Goal: Task Accomplishment & Management: Complete application form

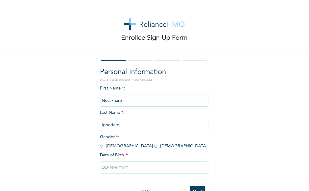
scroll to position [21, 0]
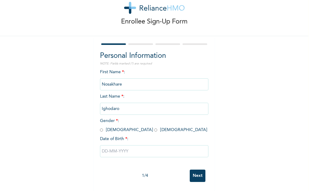
click at [120, 125] on span "Gender * : [DEMOGRAPHIC_DATA] [DEMOGRAPHIC_DATA]" at bounding box center [153, 124] width 107 height 13
click at [154, 127] on input "radio" at bounding box center [155, 130] width 3 height 6
radio input "true"
click at [118, 142] on div at bounding box center [154, 151] width 108 height 18
click at [118, 147] on input "text" at bounding box center [154, 151] width 108 height 12
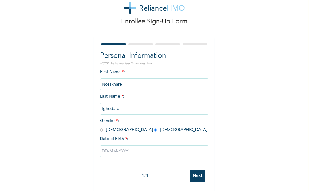
select select "7"
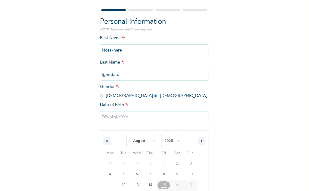
scroll to position [83, 0]
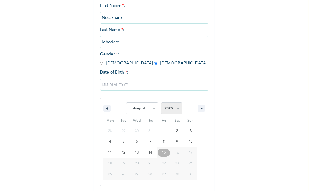
click at [173, 108] on select "2025 2024 2023 2022 2021 2020 2019 2018 2017 2016 2015 2014 2013 2012 2011 2010…" at bounding box center [171, 108] width 21 height 12
select select "2002"
click at [161, 103] on select "2025 2024 2023 2022 2021 2020 2019 2018 2017 2016 2015 2014 2013 2012 2011 2010…" at bounding box center [171, 108] width 21 height 12
click at [152, 110] on select "January February March April May June July August September October November De…" at bounding box center [142, 108] width 32 height 12
select select "1"
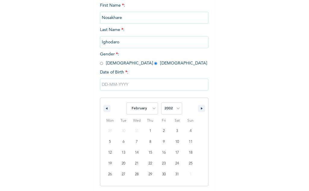
click at [126, 103] on select "January February March April May June July August September October November De…" at bounding box center [142, 108] width 32 height 12
type input "[DATE]"
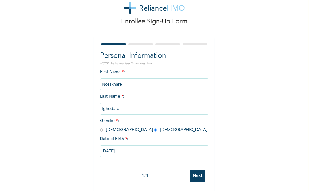
scroll to position [21, 0]
click at [185, 172] on div "1 / 4" at bounding box center [145, 175] width 90 height 6
click at [191, 169] on input "Next" at bounding box center [197, 175] width 16 height 12
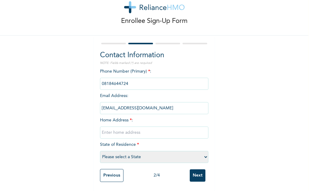
click at [118, 130] on input "text" at bounding box center [154, 132] width 108 height 12
type input "G3 UNIT 2, MERIDIAN PARK ESTATE, CHANNELS TV DRIVE ISHERI NORTH OPIC [GEOGRAPHI…"
select select "25"
click at [150, 151] on select "Please select a State [PERSON_NAME] (FCT) [PERSON_NAME] Ibom [GEOGRAPHIC_DATA] …" at bounding box center [154, 157] width 108 height 12
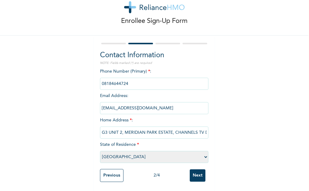
click at [197, 169] on input "Next" at bounding box center [197, 175] width 16 height 12
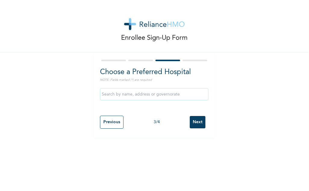
scroll to position [0, 0]
click at [167, 91] on input "text" at bounding box center [154, 94] width 108 height 12
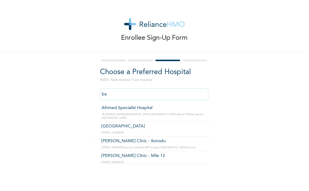
type input "b"
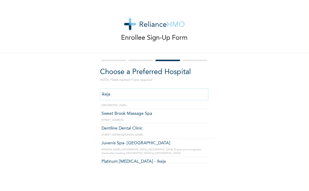
scroll to position [1288, 0]
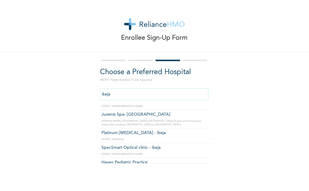
drag, startPoint x: 143, startPoint y: 97, endPoint x: 96, endPoint y: 98, distance: 46.6
click at [96, 98] on div "Choose a Preferred Hospital NOTE: Fields marked (*) are required [GEOGRAPHIC_DA…" at bounding box center [154, 94] width 120 height 85
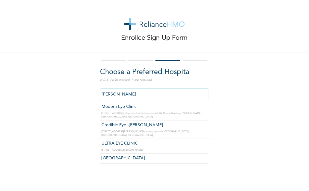
scroll to position [90, 0]
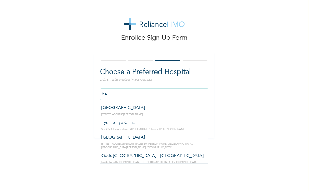
type input "b"
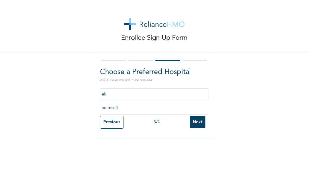
type input "e"
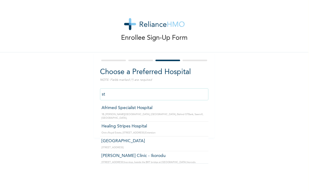
type input "s"
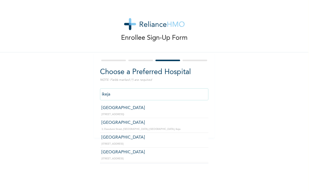
type input "[GEOGRAPHIC_DATA]"
